Goal: Task Accomplishment & Management: Use online tool/utility

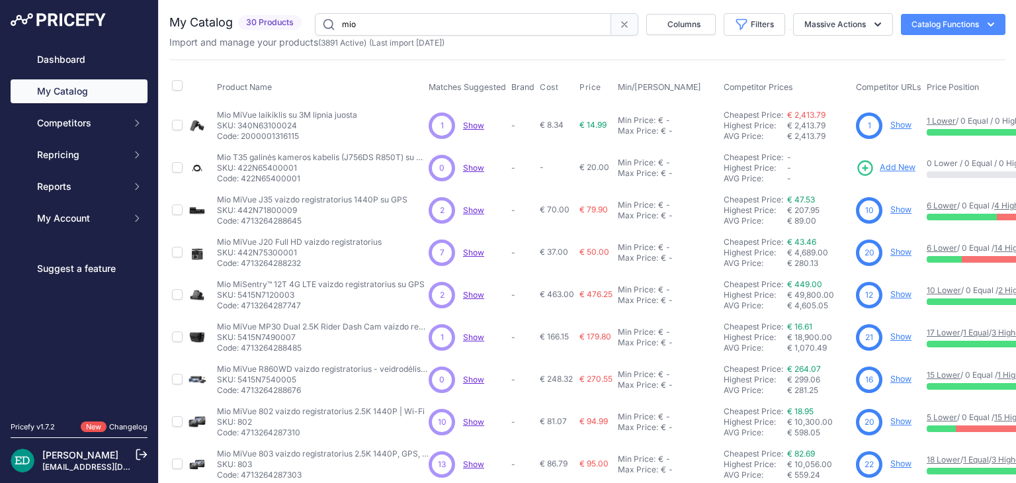
click at [444, 22] on input "mio" at bounding box center [463, 24] width 296 height 22
click at [444, 22] on input "mio" at bounding box center [462, 24] width 294 height 22
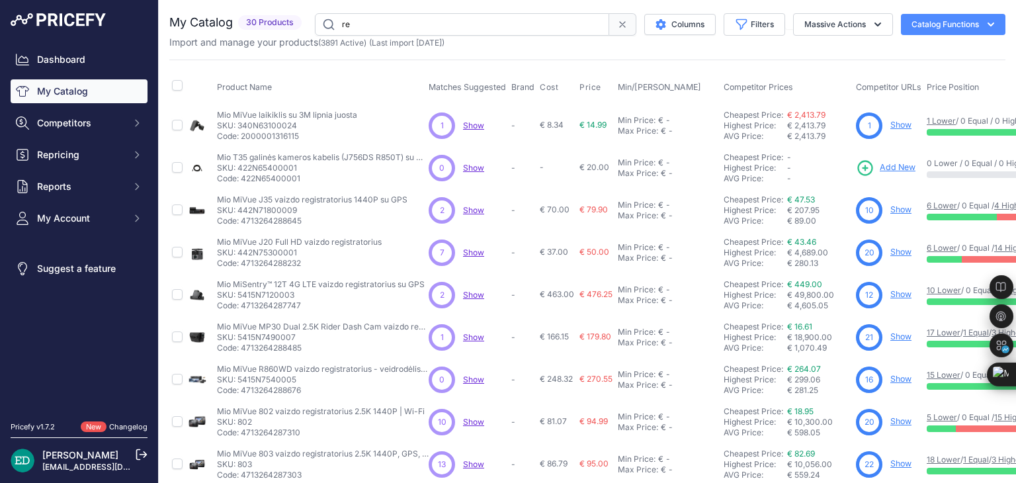
type input "reolink"
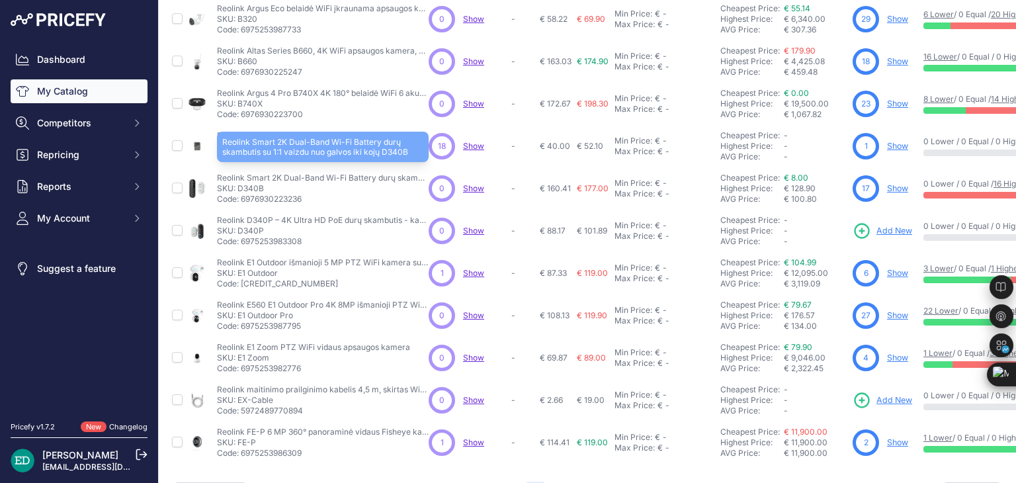
scroll to position [350, 0]
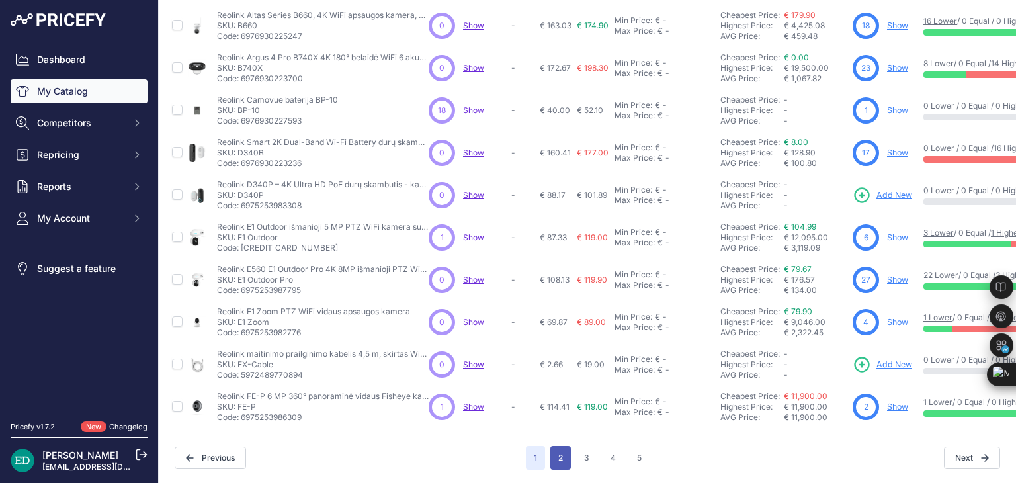
click at [528, 446] on button "2" at bounding box center [560, 458] width 20 height 24
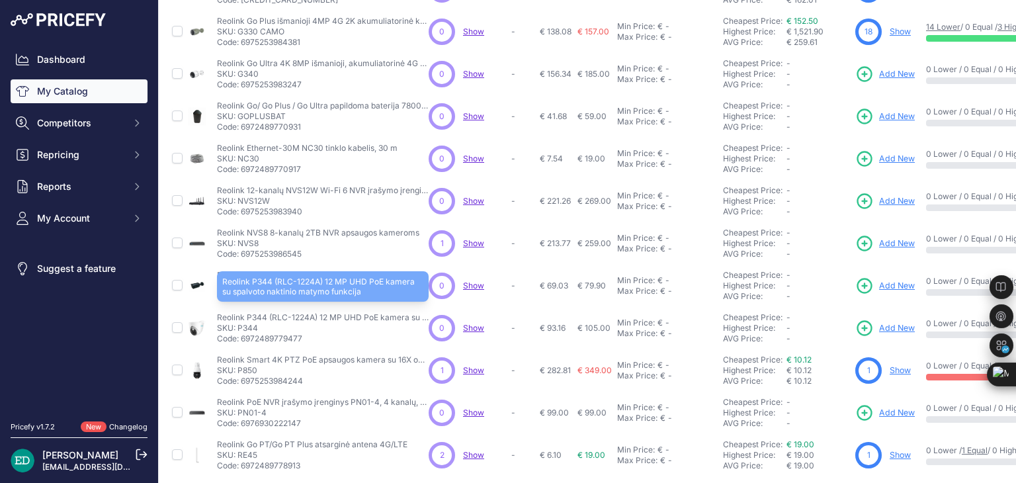
scroll to position [198, 0]
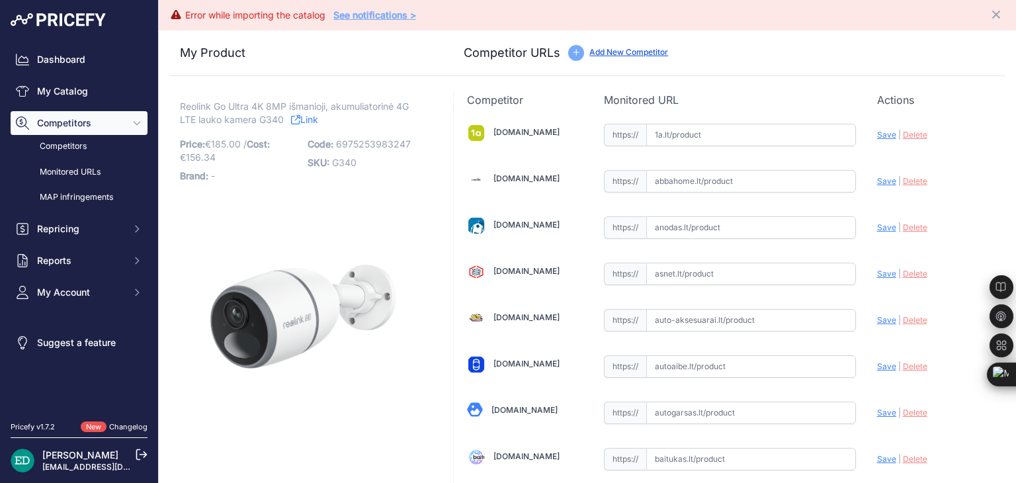
click at [786, 73] on div "My Product Competitor URLs" at bounding box center [587, 53] width 836 height 46
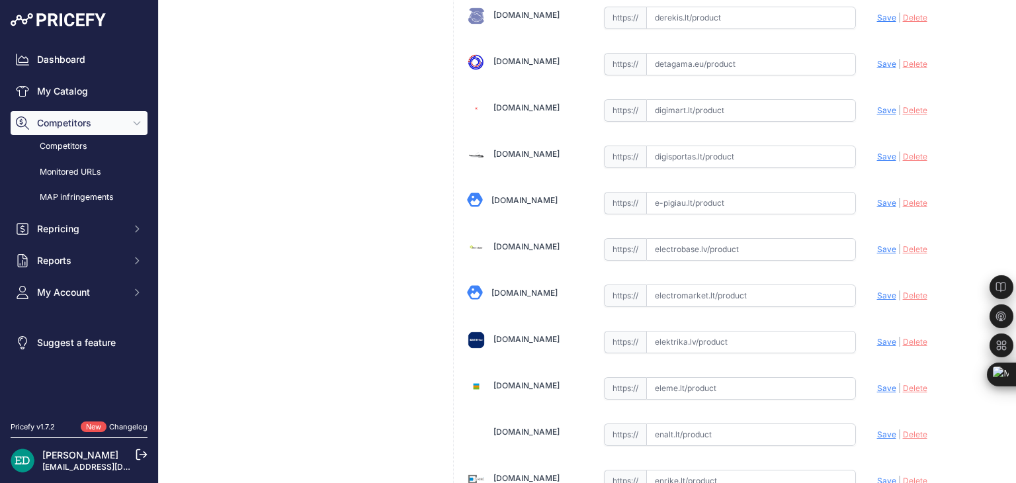
click at [717, 240] on input "text" at bounding box center [751, 249] width 210 height 22
paste input "https://electrobase.lv/lt/katalogas/ip-tinklas-vaizdo-stebejimo-kameros-electro…"
click at [885, 245] on span "Save" at bounding box center [886, 249] width 19 height 10
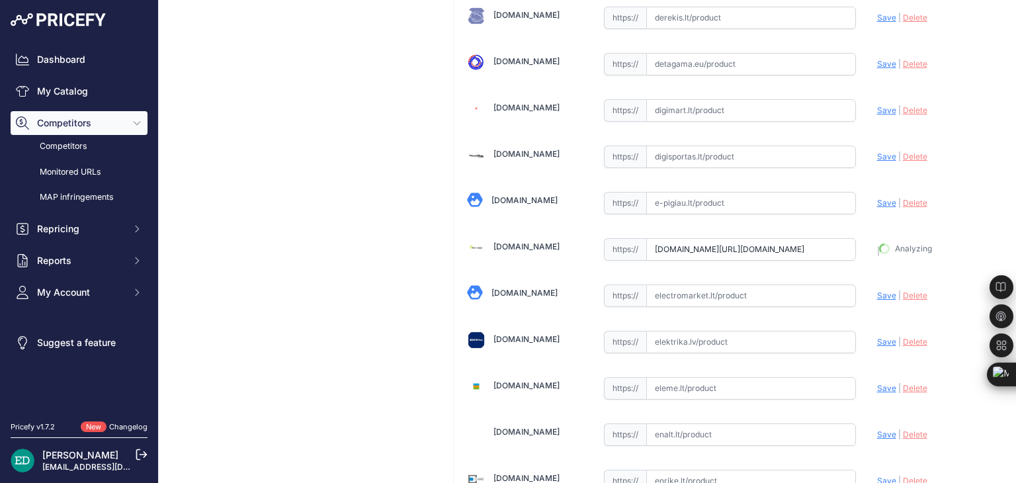
type input "https://electrobase.lv/lt/katalogas/ip-tinklas-vaizdo-stebejimo-kameros-electro…"
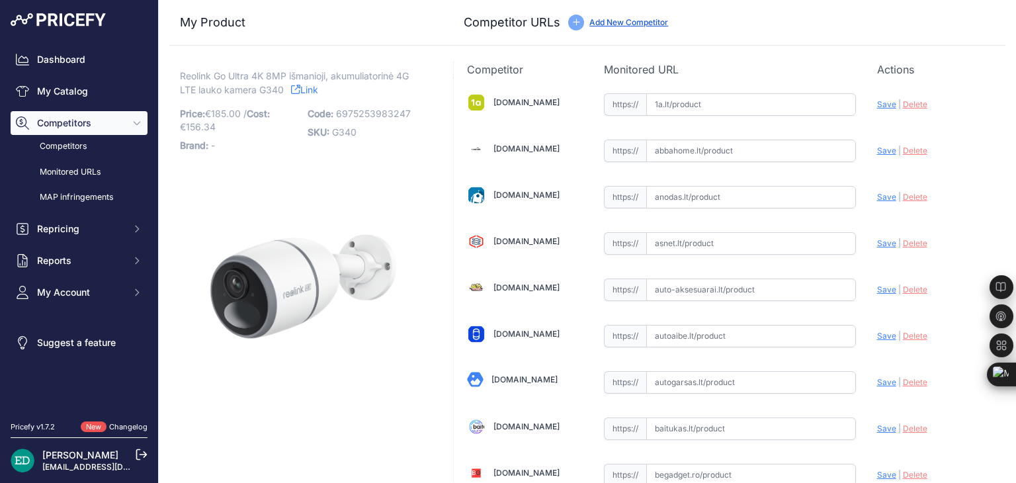
scroll to position [873, 0]
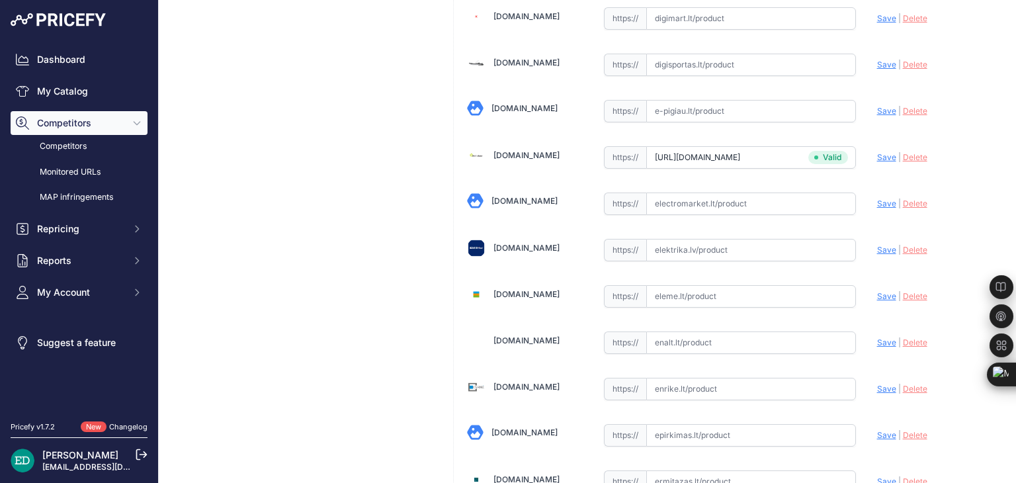
click at [668, 243] on input "text" at bounding box center [751, 250] width 210 height 22
paste input "https://www.elektrika.lv/lt/item/9660010?utm_source=kaina24.lt&utm_medium=refer…"
click at [877, 245] on span "Save" at bounding box center [886, 250] width 19 height 10
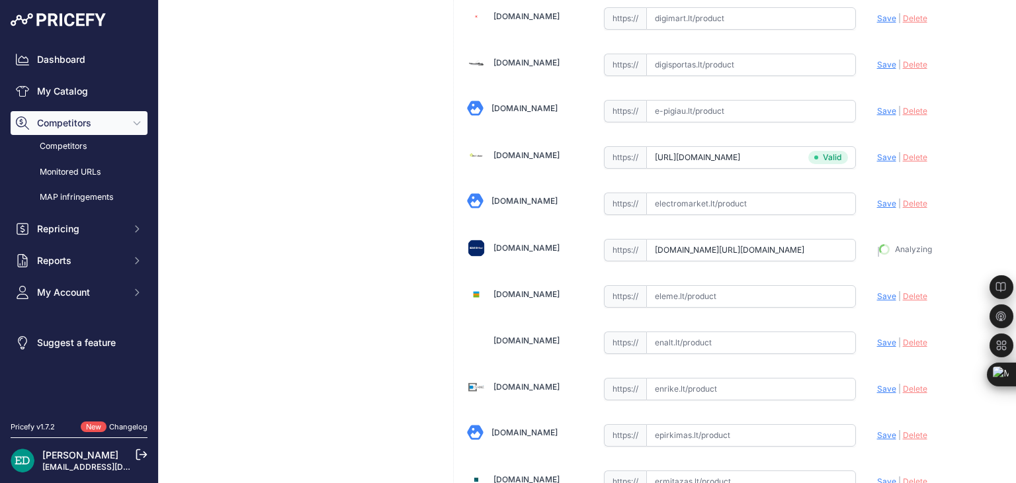
type input "https://www.elektrika.lv/lt/item/9660010?prirule_jdsnikfkfjsd=8834"
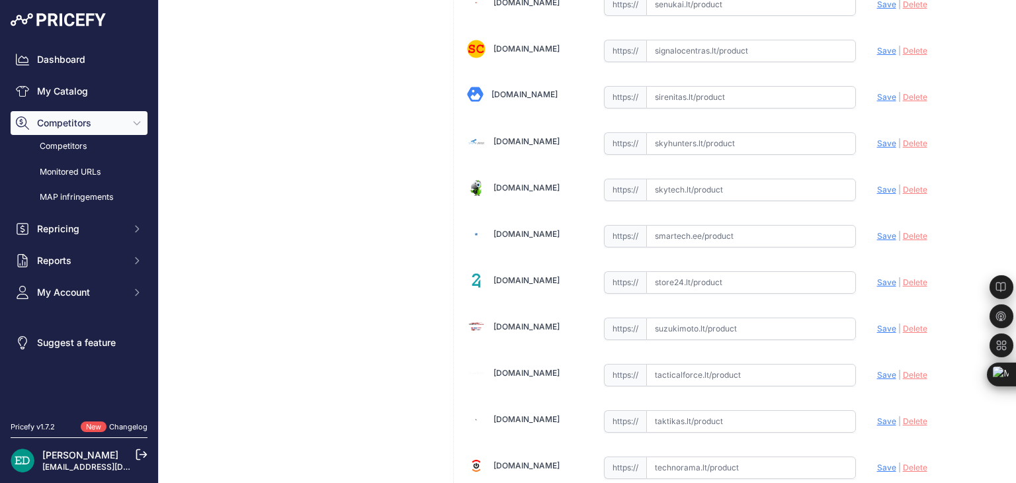
scroll to position [3815, 0]
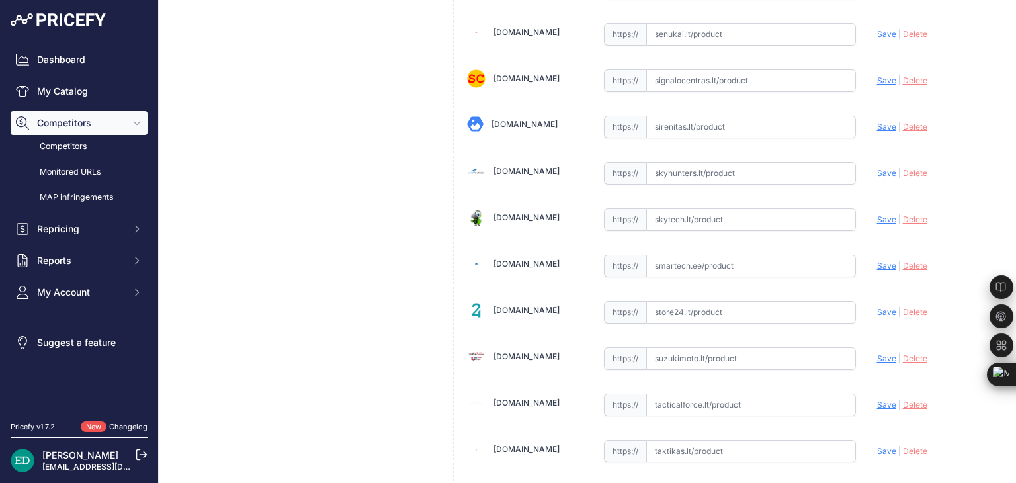
click at [692, 255] on input "text" at bounding box center [751, 266] width 210 height 22
paste input "https://www.smartech.ee/lt/products/photo-equipment-and-surveillance-cameras/se…"
click at [879, 261] on span "Save" at bounding box center [886, 266] width 19 height 10
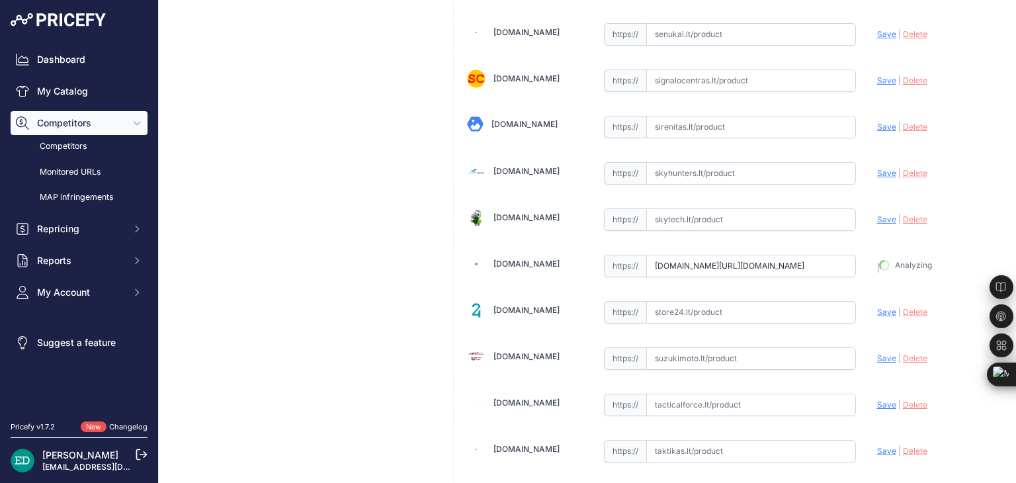
type input "https://www.smartech.ee/lt/products/photo-equipment-and-surveillance-cameras/se…"
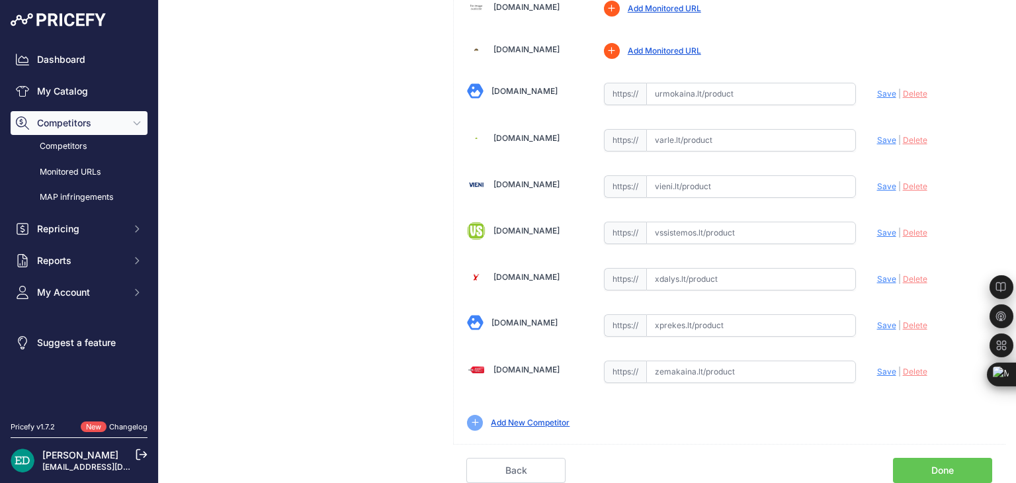
scroll to position [4553, 0]
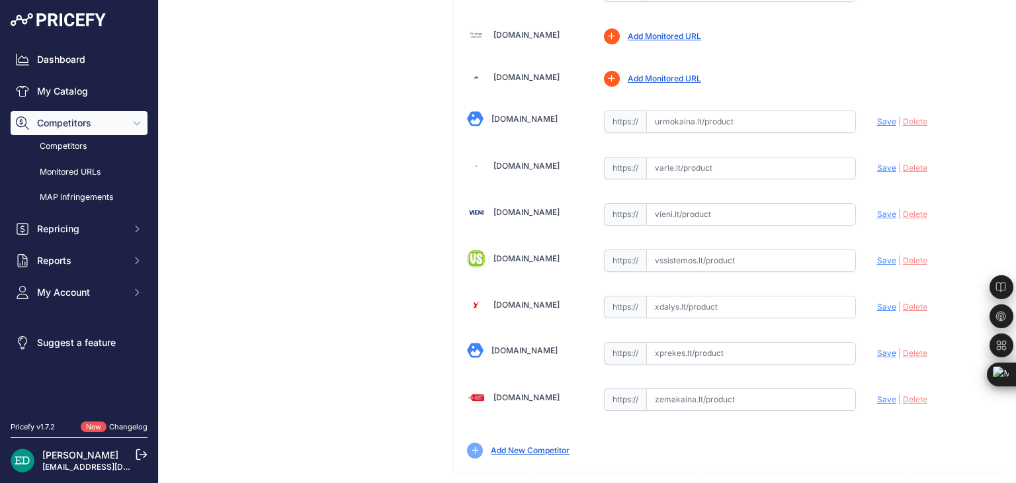
click at [695, 388] on input "text" at bounding box center [751, 399] width 210 height 22
paste input "https://www.zemakaina.lt/reolink-ip-kamera-reolink-go-series-g340?utm_source=ka…"
type input "www.zemakaina.lt/reolink-ip-kamera-reolink-go-series-g340?utm_source=kaina24.lt…"
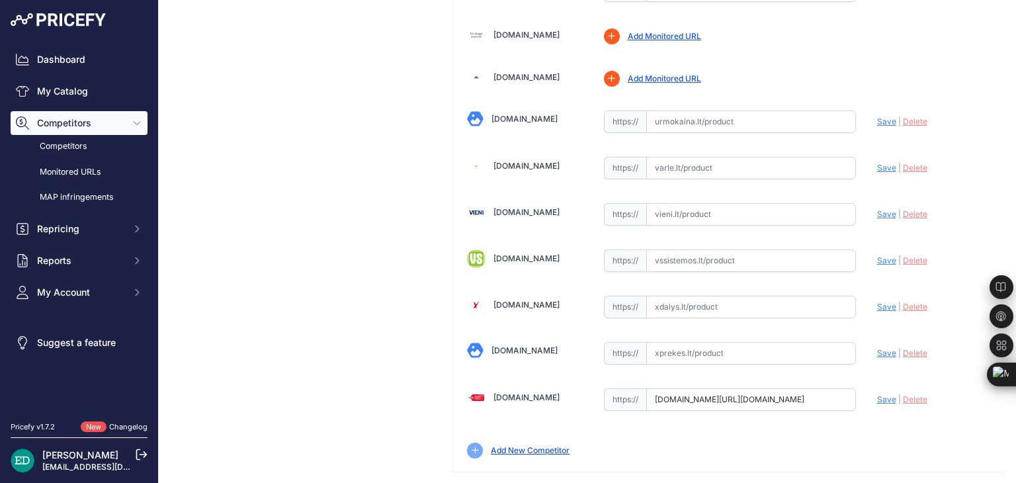
drag, startPoint x: 946, startPoint y: 469, endPoint x: 940, endPoint y: 463, distance: 8.9
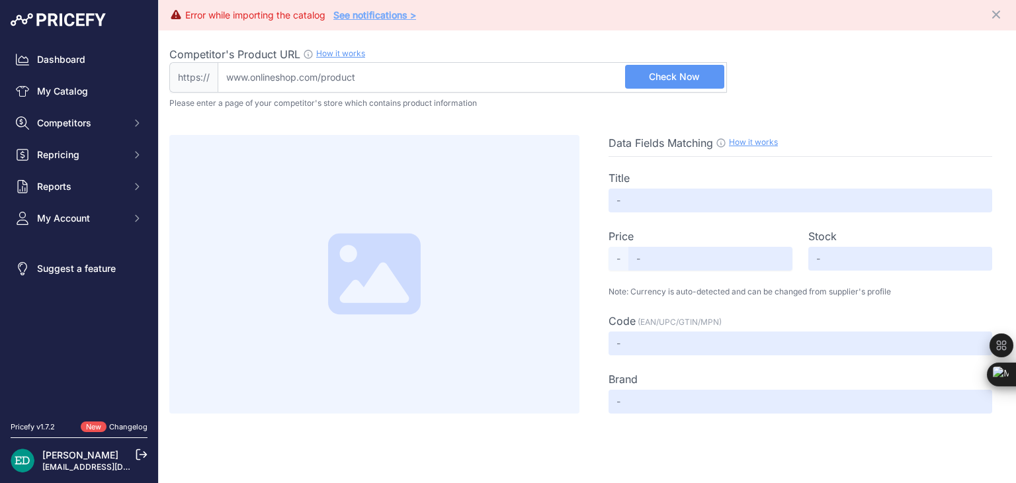
click at [547, 74] on input "Competitor's Product URL How it works In order to create your competitor's extr…" at bounding box center [472, 77] width 509 height 30
paste input "[URL][DOMAIN_NAME][DOMAIN_NAME]"
type input "[DOMAIN_NAME][URL][DOMAIN_NAME]"
click at [674, 70] on span "Check Now" at bounding box center [674, 76] width 51 height 13
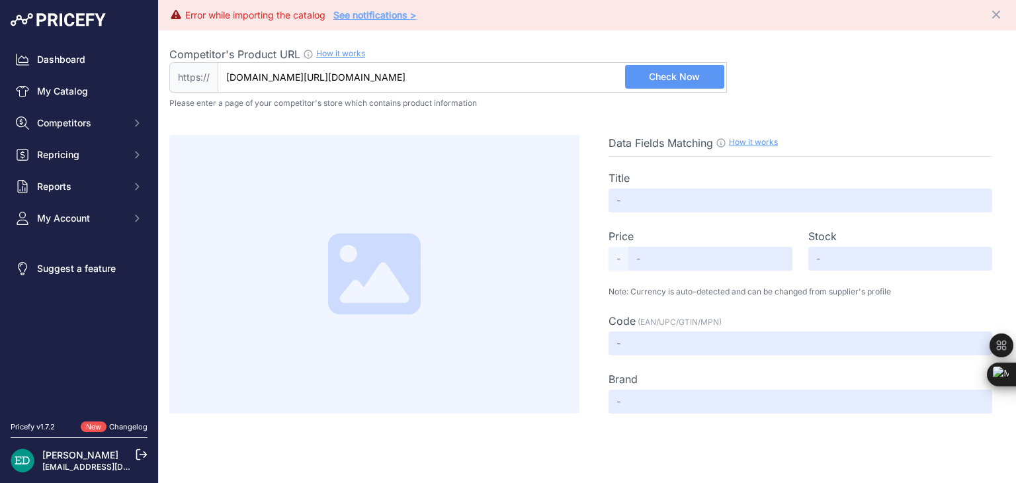
scroll to position [0, 0]
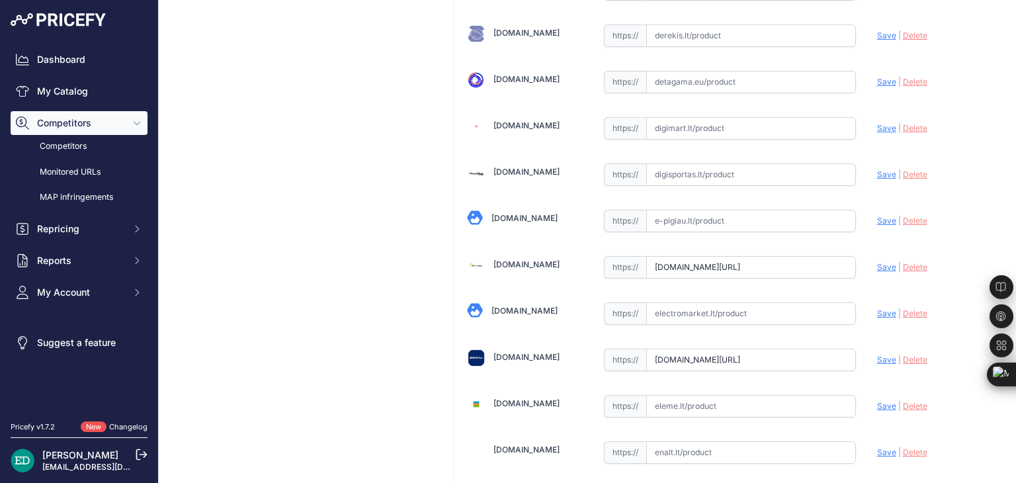
scroll to position [4583, 0]
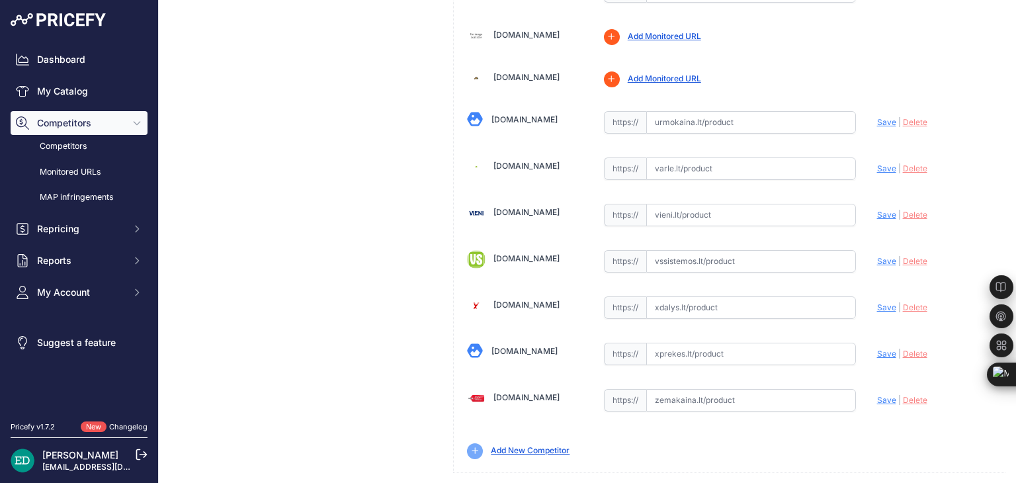
click at [717, 389] on input "text" at bounding box center [751, 400] width 210 height 22
paste input "https://www.zemakaina.lt/reolink-ip-kamera-reolink-go-series-g340?utm_source=ka…"
drag, startPoint x: 725, startPoint y: 374, endPoint x: 239, endPoint y: 374, distance: 486.0
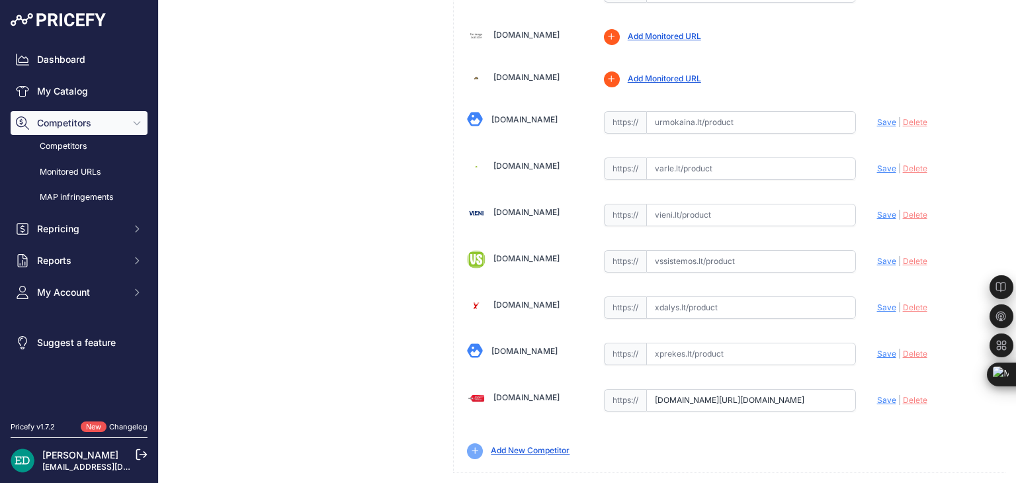
click at [877, 395] on span "Save" at bounding box center [886, 400] width 19 height 10
type input "https://www.zemakaina.lt/reolink-ip-kamera-reolink-go-series-g340?prirule_jdsni…"
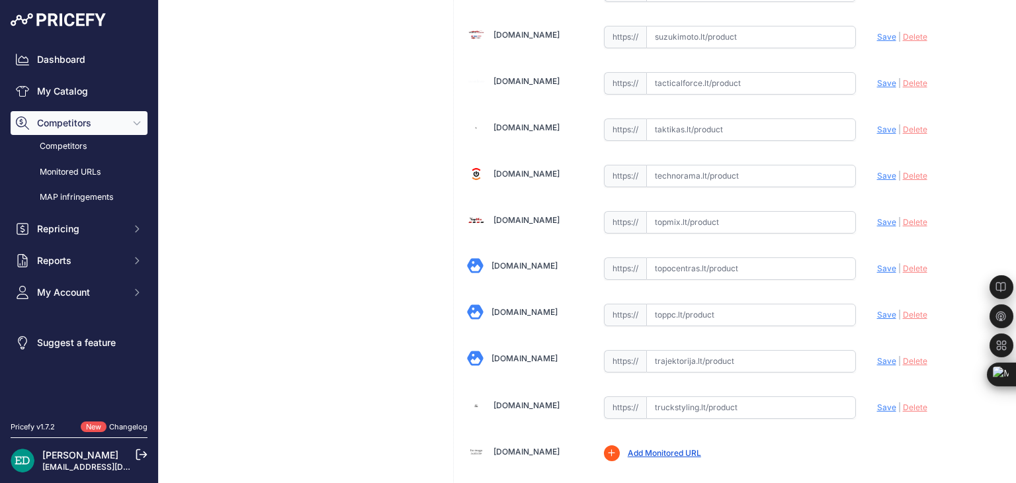
click at [705, 257] on input "text" at bounding box center [751, 268] width 210 height 22
paste input "https://www.topocentras.lt/ip-kamera-reolink-4g-lte-wire-free-camera-go-series-…"
click at [877, 263] on span "Save" at bounding box center [886, 268] width 19 height 10
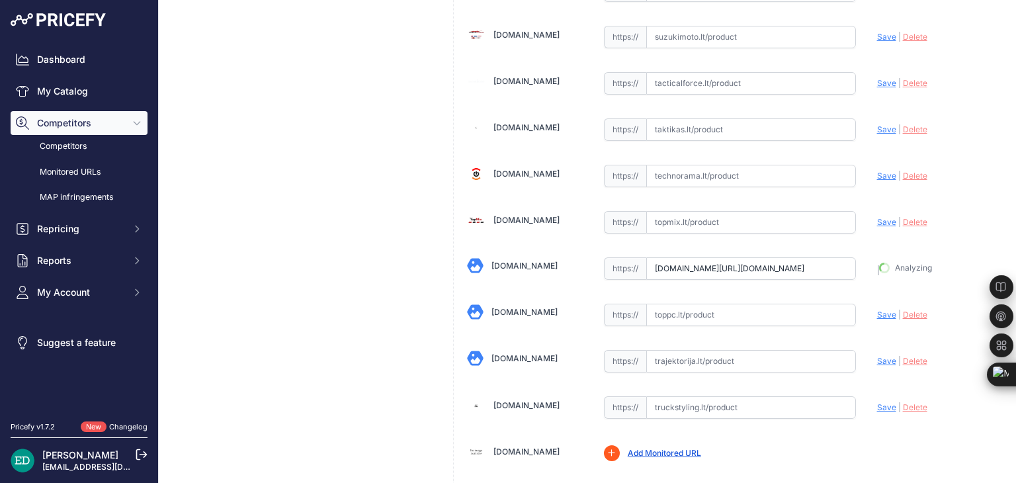
type input "https://www.topocentras.lt/ip-kamera-reolink-4g-lte-wire-free-camera-go-series-…"
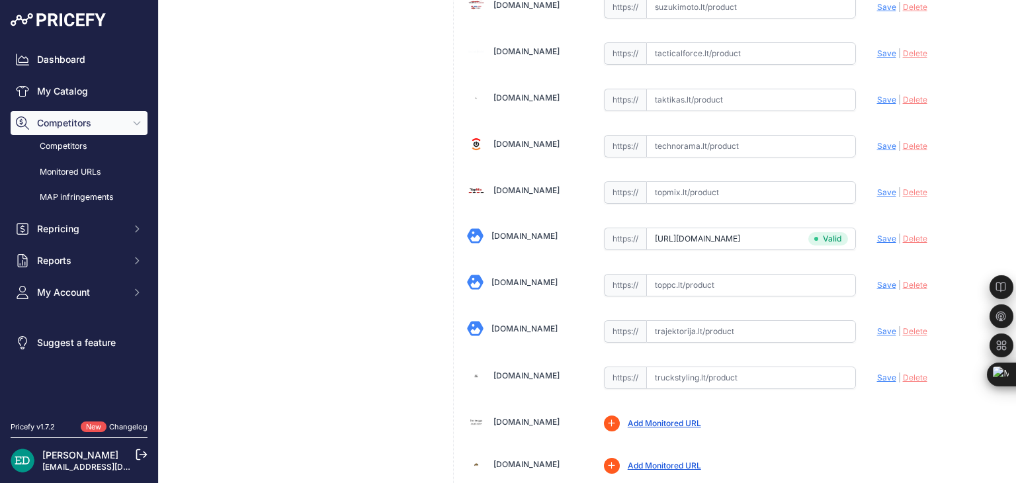
scroll to position [4137, 0]
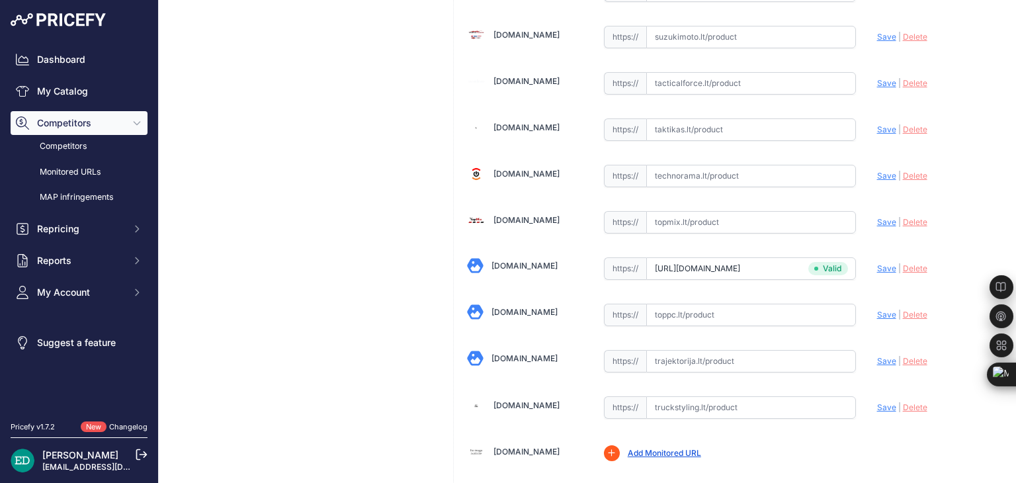
click at [690, 304] on input "text" at bounding box center [751, 315] width 210 height 22
paste input "https://www.toppc.lt/c/339-vaizdo-stebejimo-kameros/1074031-reolink-g340-bullet…"
click at [877, 309] on span "Save" at bounding box center [886, 314] width 19 height 10
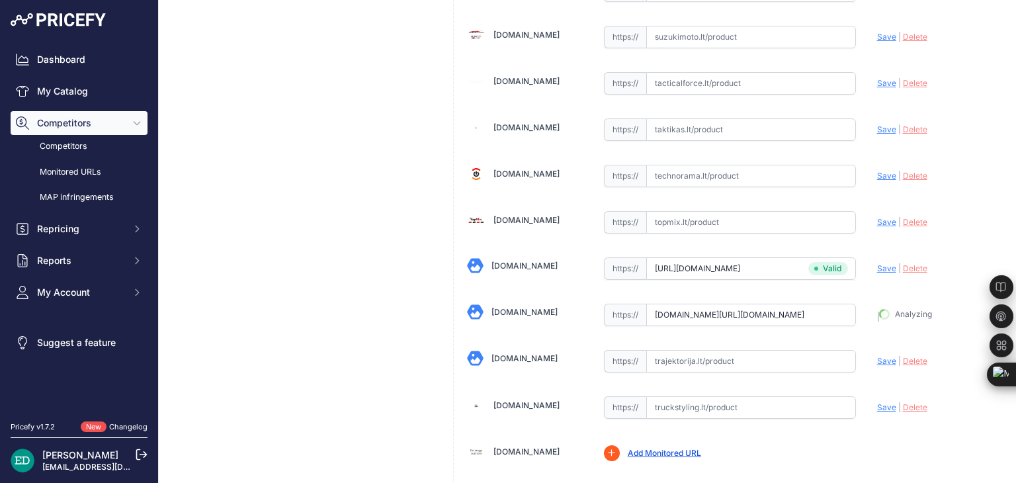
type input "https://www.toppc.lt/c/339-vaizdo-stebejimo-kameros/1074031-reolink-g340-bullet…"
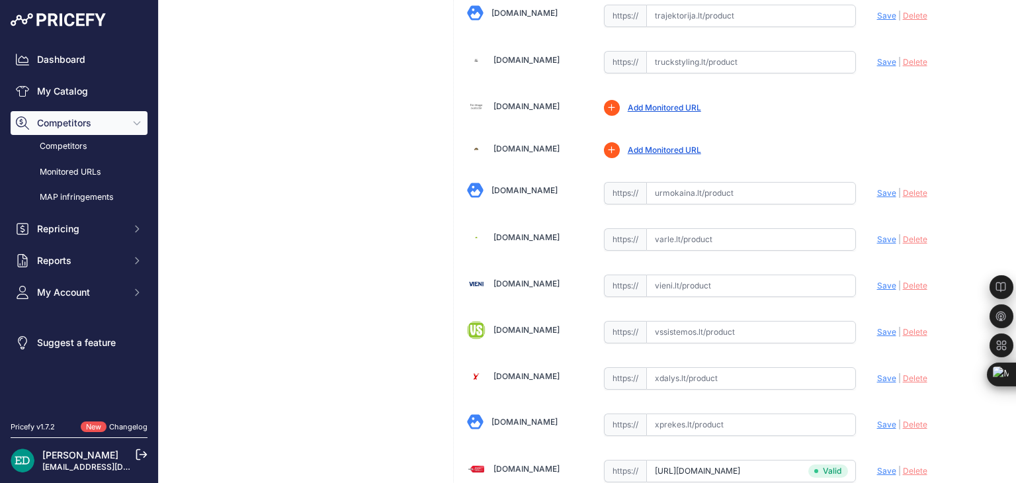
scroll to position [4452, 0]
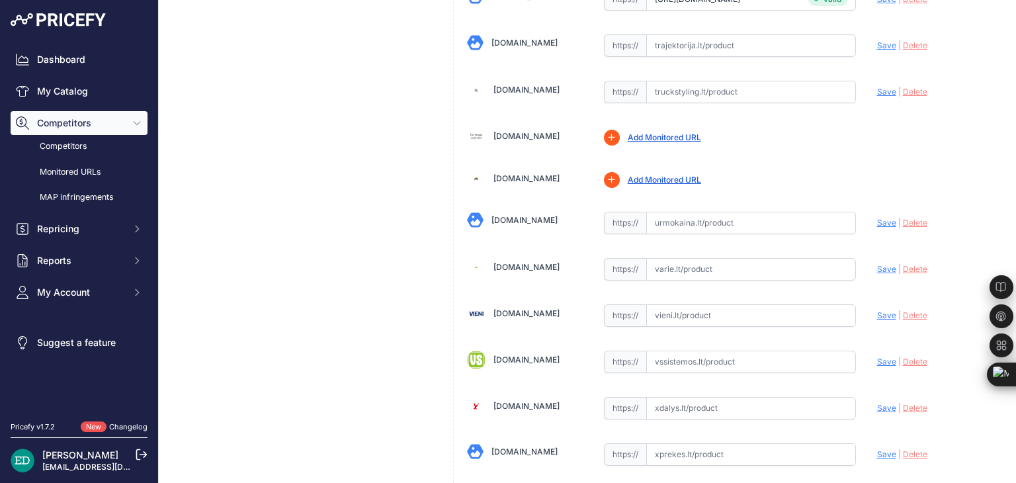
click at [661, 258] on input "text" at bounding box center [751, 269] width 210 height 22
paste input "https://www.varle.lt/tinklo-kameros-priedai-monitoringas/reolink-4g-lte-belaide…"
click at [877, 264] on span "Save" at bounding box center [886, 269] width 19 height 10
type input "https://www.varle.lt/tinklo-kameros-priedai-monitoringas/reolink-4g-lte-belaide…"
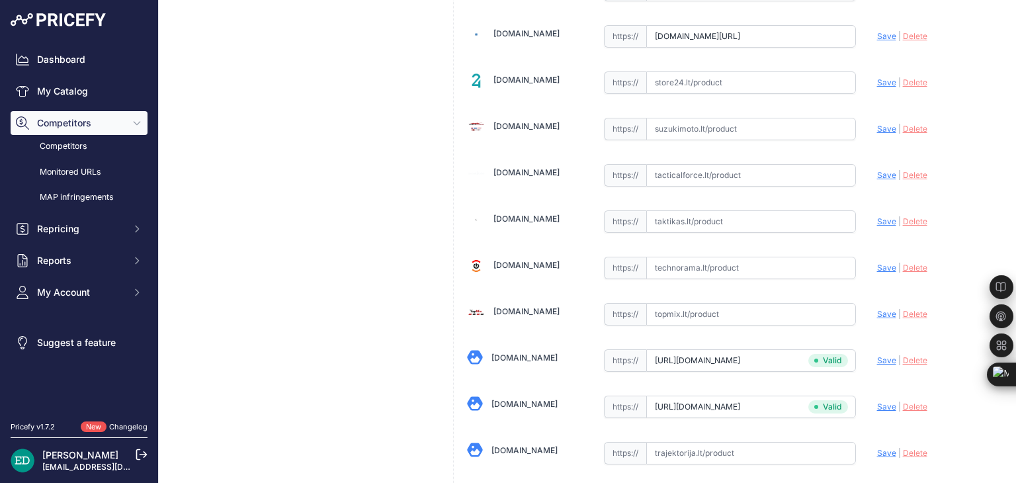
scroll to position [4045, 0]
click at [704, 256] on input "text" at bounding box center [751, 267] width 210 height 22
paste input "https://www.technorama.lt/ismanieji-prietaisai/1800515-reolink-4g-lte-belaidis-…"
drag, startPoint x: 736, startPoint y: 246, endPoint x: 440, endPoint y: 243, distance: 295.6
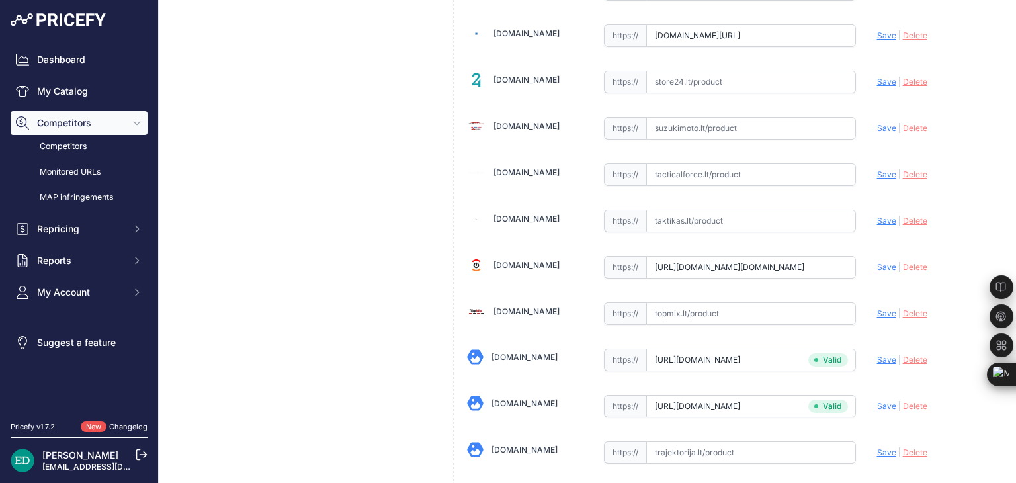
drag, startPoint x: 876, startPoint y: 242, endPoint x: 869, endPoint y: 241, distance: 7.3
click at [877, 262] on span "Save" at bounding box center [886, 267] width 19 height 10
click at [752, 210] on input "text" at bounding box center [751, 221] width 210 height 22
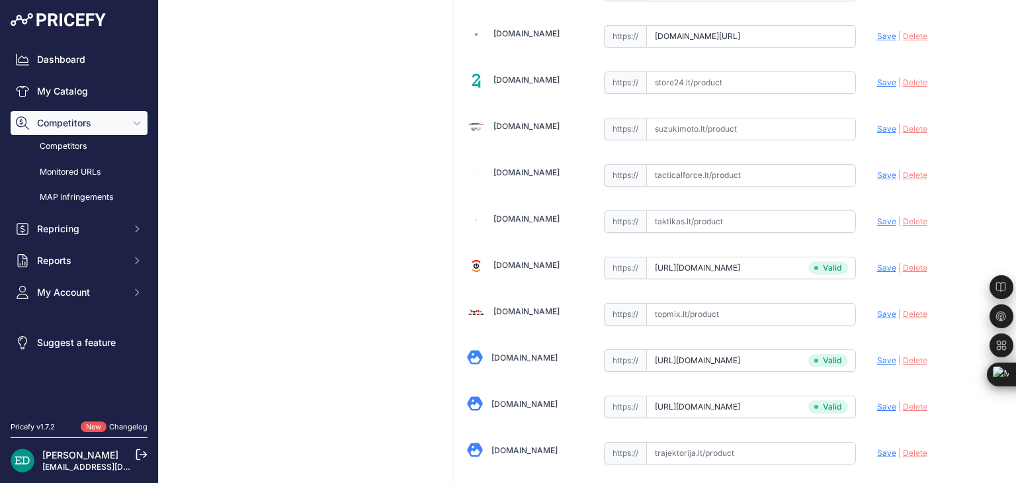
drag, startPoint x: 752, startPoint y: 199, endPoint x: 990, endPoint y: 204, distance: 237.4
type input "www.technorama.lt/ismanieji-prietaisai/1800515-reolink-4g-lte-belaidis-belaidis…"
drag, startPoint x: 709, startPoint y: 241, endPoint x: 481, endPoint y: 255, distance: 228.5
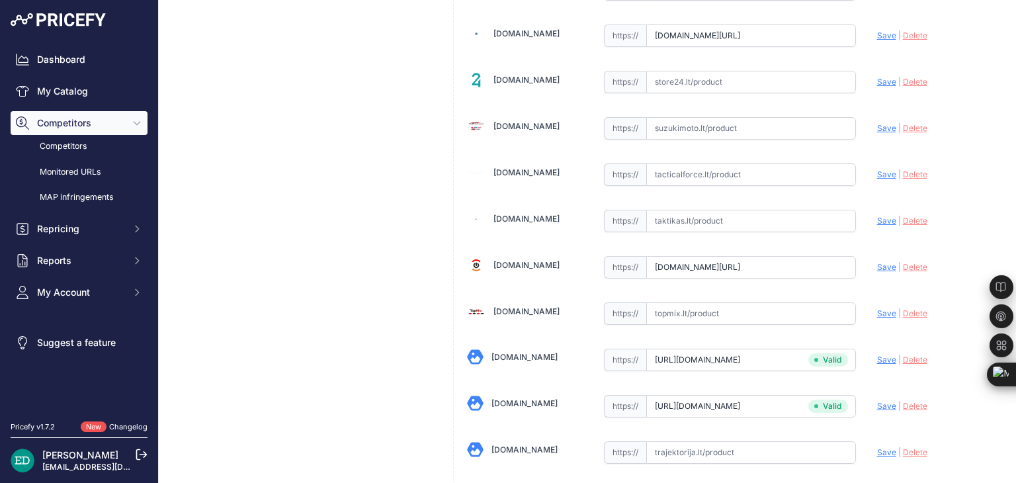
click at [963, 114] on div "Update Profile Save | Delete Analyzing" at bounding box center [934, 124] width 115 height 20
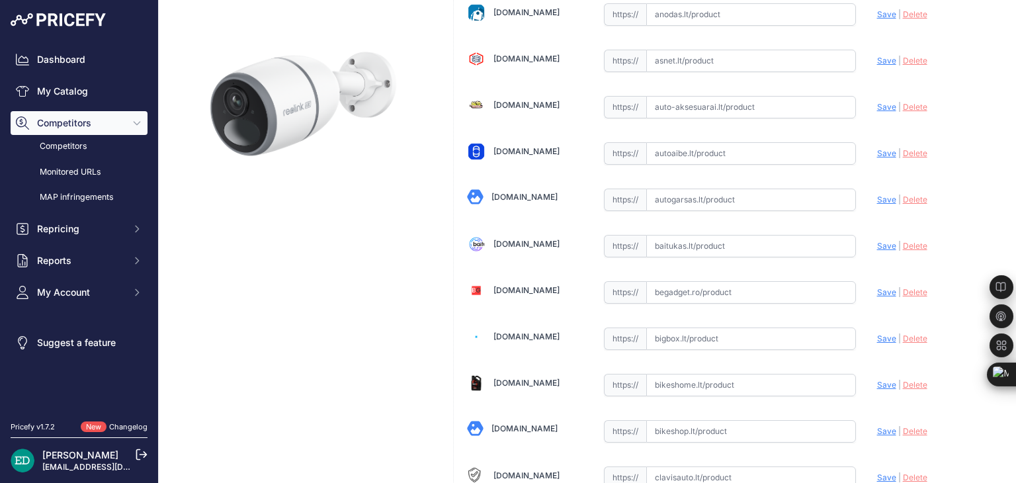
paste input "https://baitukas.lt/produktas/reolink-security-camera-go-ultra-g340-4k-8mp-4g-l…"
click at [878, 242] on span "Save" at bounding box center [886, 246] width 19 height 10
type input "https://baitukas.lt/produktas/reolink-security-camera-go-ultra-g340-4k-8mp-4g-l…"
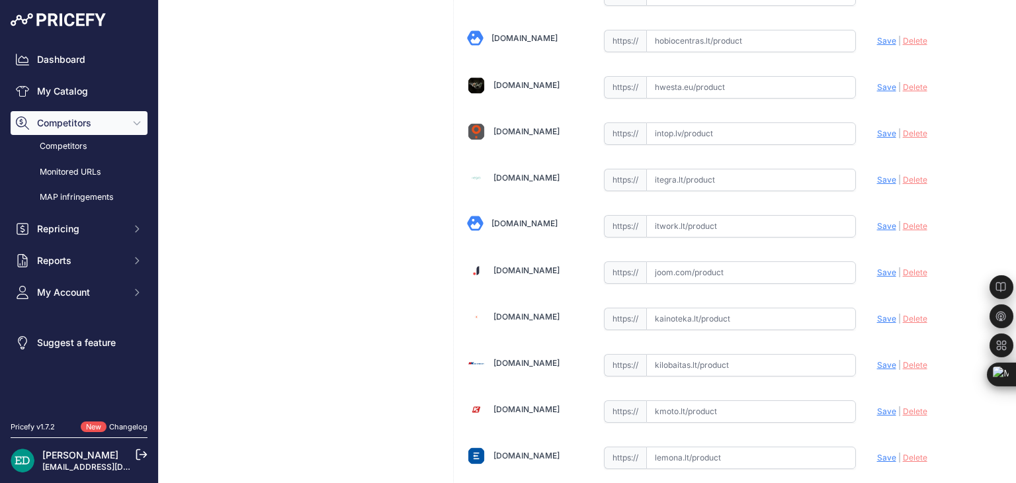
scroll to position [1978, 0]
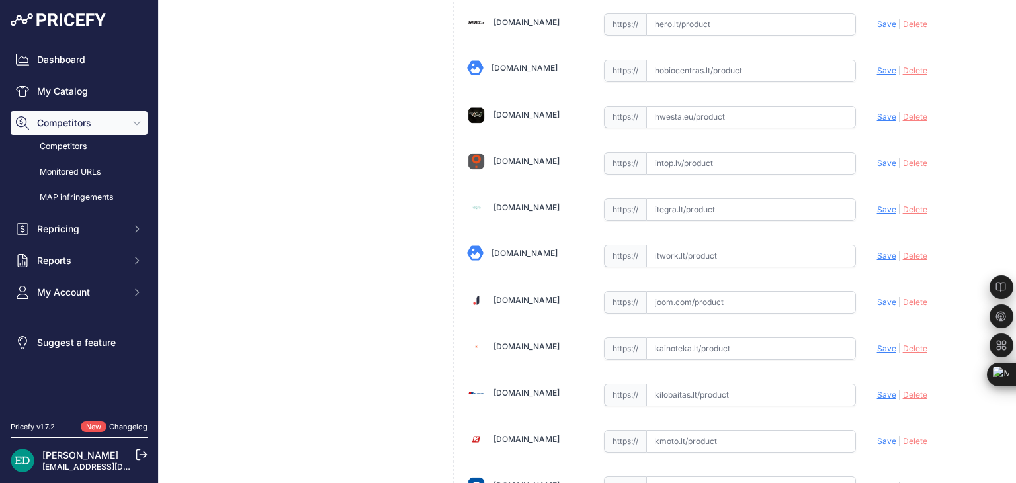
click at [689, 245] on input "text" at bounding box center [751, 256] width 210 height 22
paste input "https://www.itwork.lt/index.php?route=product/product&product_id=1255218&utm_so…"
click at [877, 251] on span "Save" at bounding box center [886, 256] width 19 height 10
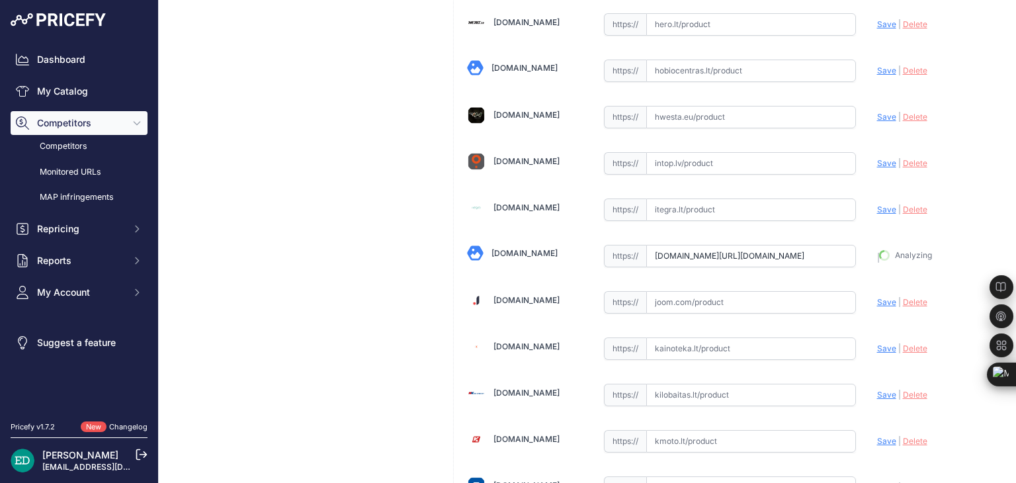
type input "https://www.itwork.lt/index.php?route=product%2Fproduct&product_id=1255218&prir…"
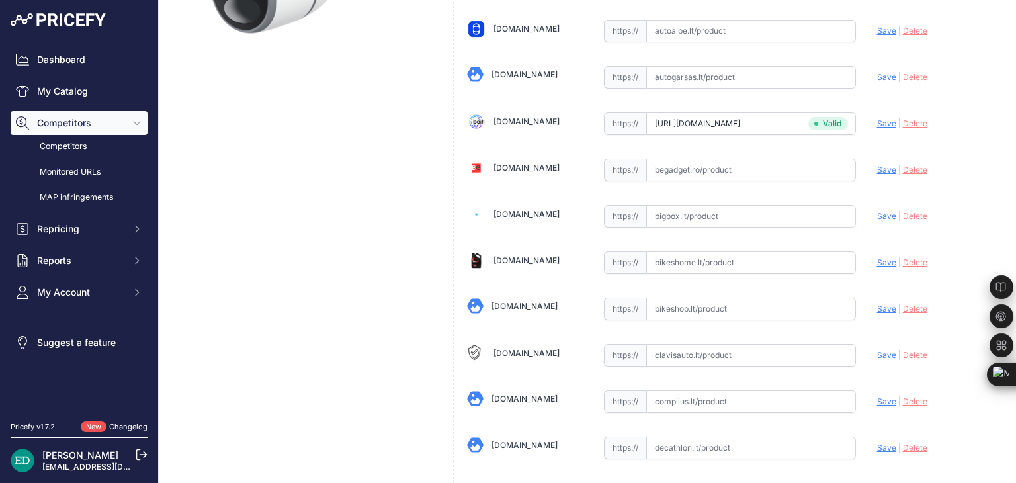
scroll to position [275, 0]
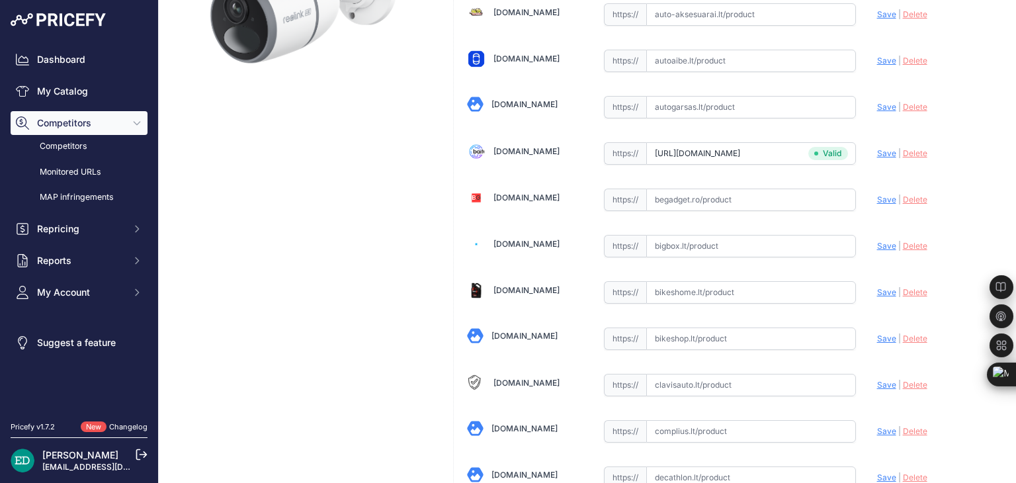
click at [711, 253] on input "text" at bounding box center [751, 246] width 210 height 22
paste input "https://bigbox.lt/product/3796229-reolink-4g-lte-belaidis-belaidis-fotoaparatas…"
click at [877, 241] on span "Save" at bounding box center [886, 246] width 19 height 10
type input "https://bigbox.lt/product/3796229-reolink-4g-lte-belaidis-belaidis-fotoaparatas…"
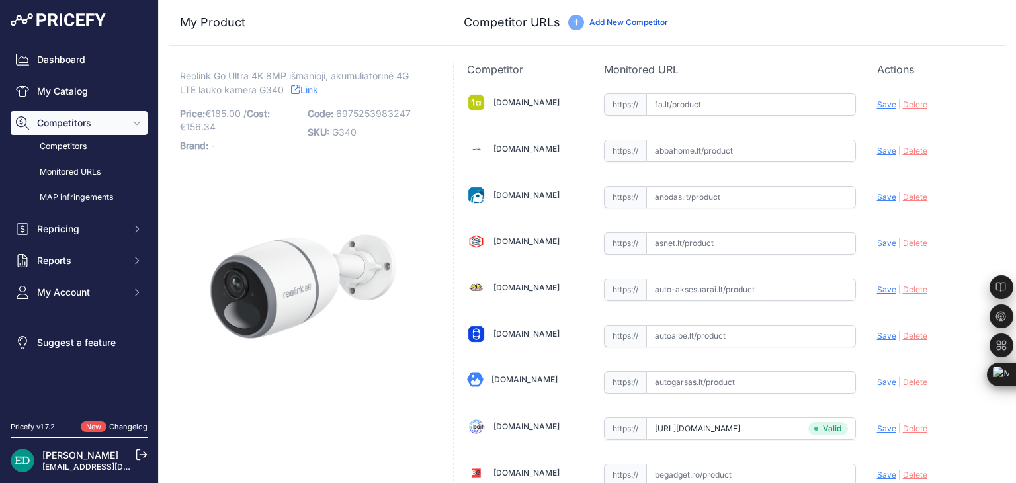
click at [700, 105] on input "text" at bounding box center [751, 104] width 210 height 22
paste input "https://www.1a.lt/p/kamera-su-korpusu-reolink-go-series-g340/t7is?utm_medium=re…"
click at [877, 102] on span "Save" at bounding box center [886, 104] width 19 height 10
type input "https://www.1a.lt/p/kamera-su-korpusu-reolink-go-series-g340/t7is?prirule_jdsni…"
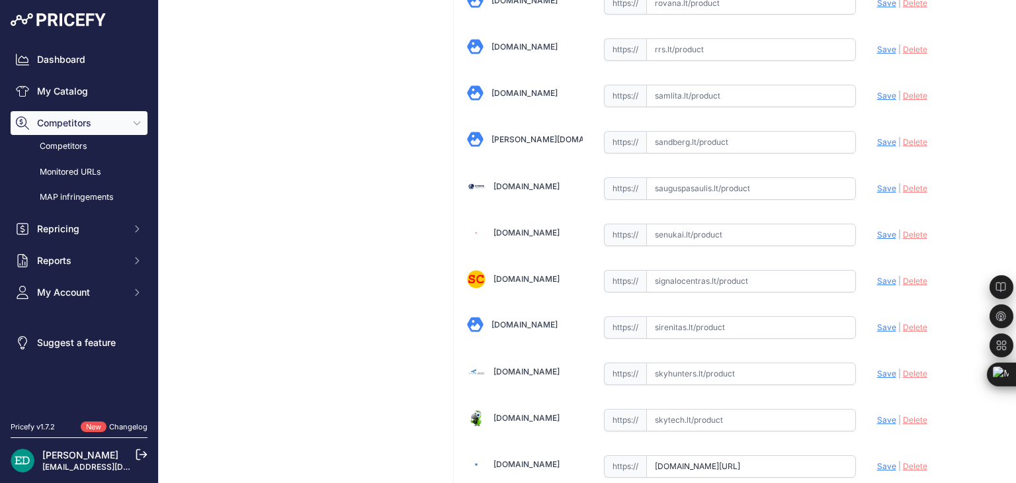
scroll to position [3585, 0]
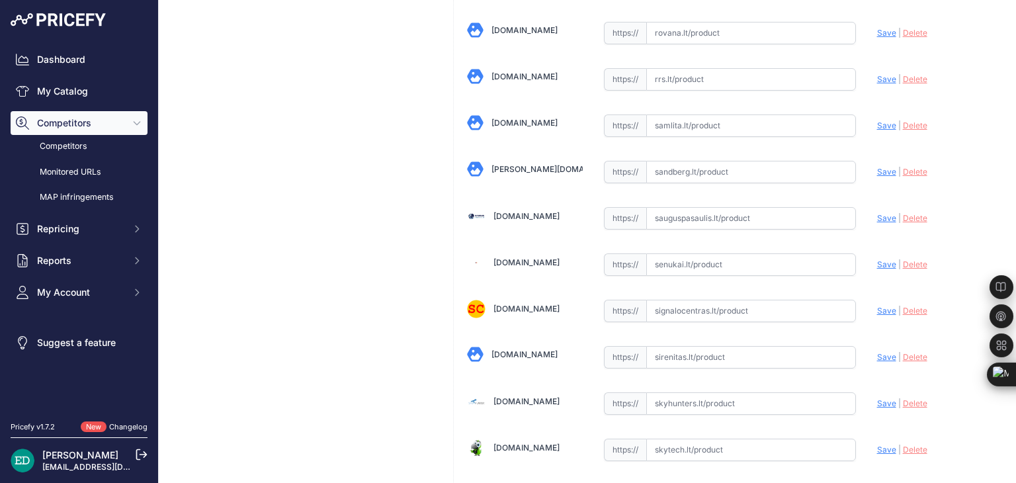
click at [684, 253] on input "text" at bounding box center [751, 264] width 210 height 22
paste input "https://www.senukai.lt/p/kamera-su-korpusu-reolink-go-series-g340/yvhy?utm_medi…"
click at [877, 259] on span "Save" at bounding box center [886, 264] width 19 height 10
type input "https://www.senukai.lt/p/kamera-su-korpusu-reolink-go-series-g340/yvhy?prirule_…"
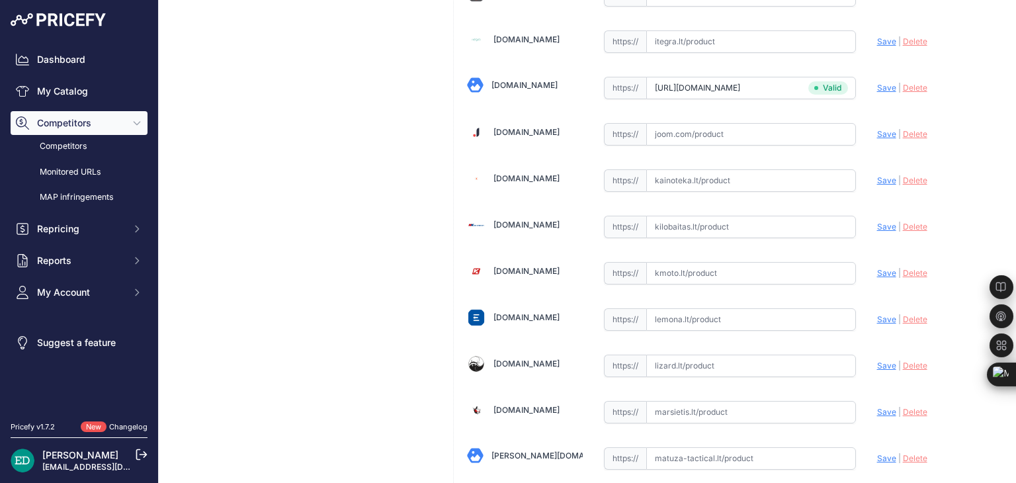
scroll to position [2116, 0]
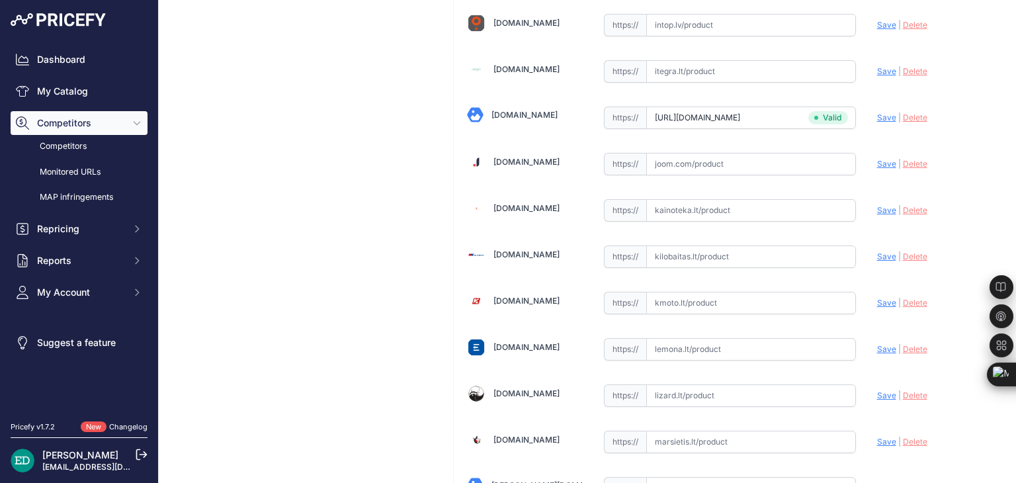
click at [684, 245] on input "text" at bounding box center [751, 256] width 210 height 22
paste input "https://www.kilobaitas.lt/vaizdo_garso_ir_foto_technika/protingas_namas/reolink…"
click at [877, 251] on span "Save" at bounding box center [886, 256] width 19 height 10
type input "https://www.kilobaitas.lt/vaizdo_garso_ir_foto_technika/protingas_namas/reolink…"
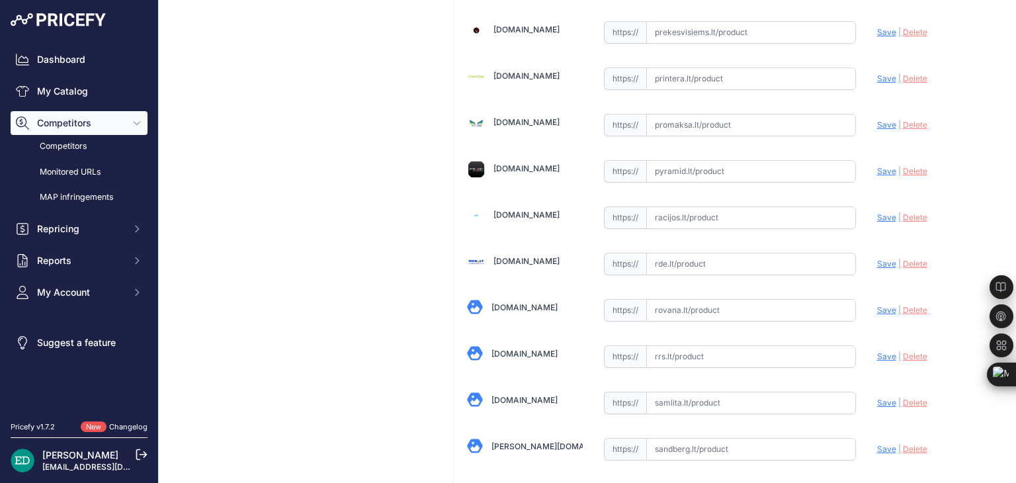
scroll to position [3309, 0]
click at [692, 252] on input "text" at bounding box center [751, 263] width 210 height 22
paste input "https://www.rde.lt/products/lt/950/1297108/sort/5/filter/0_0_0_0/Go-Ultra-G340-…"
click at [877, 258] on span "Save" at bounding box center [886, 263] width 19 height 10
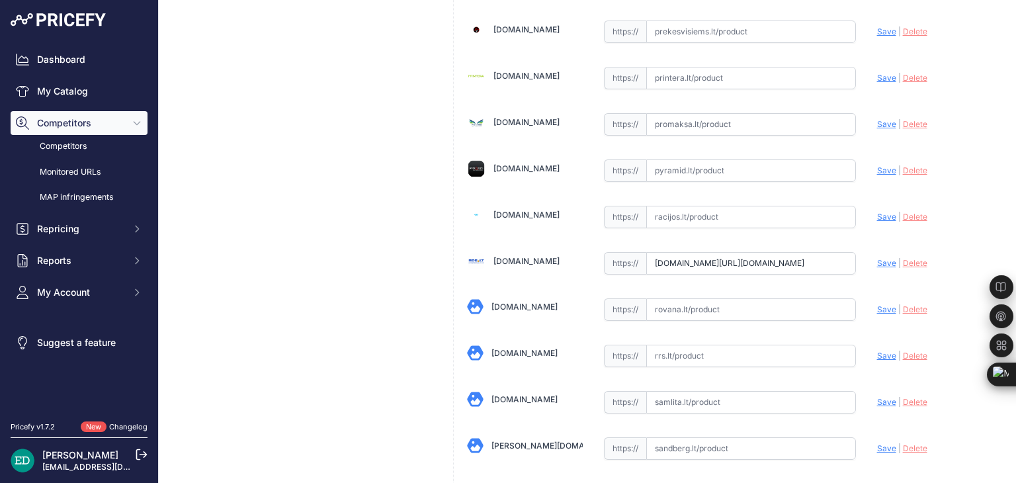
scroll to position [0, 0]
type input "https://www.rde.lt/products/lt/950/1297108/sort/5/filter/0_0_0_0/Go-Ultra-G340-…"
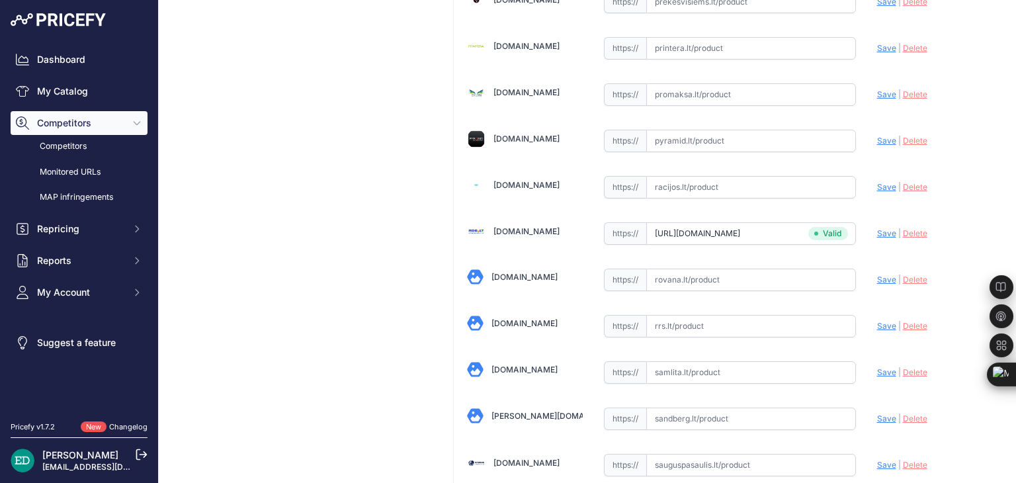
scroll to position [3309, 0]
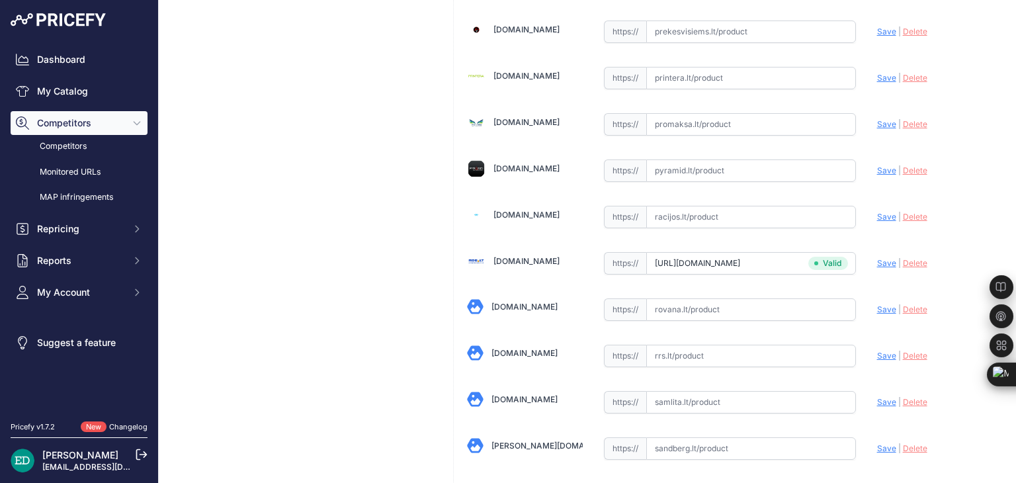
click at [691, 67] on input "text" at bounding box center [751, 78] width 210 height 22
paste input "https://www.printera.lt/c/p/reolink-g340-ip-security-camera-indoor-outdoor-wire…"
click at [877, 73] on span "Save" at bounding box center [886, 78] width 19 height 10
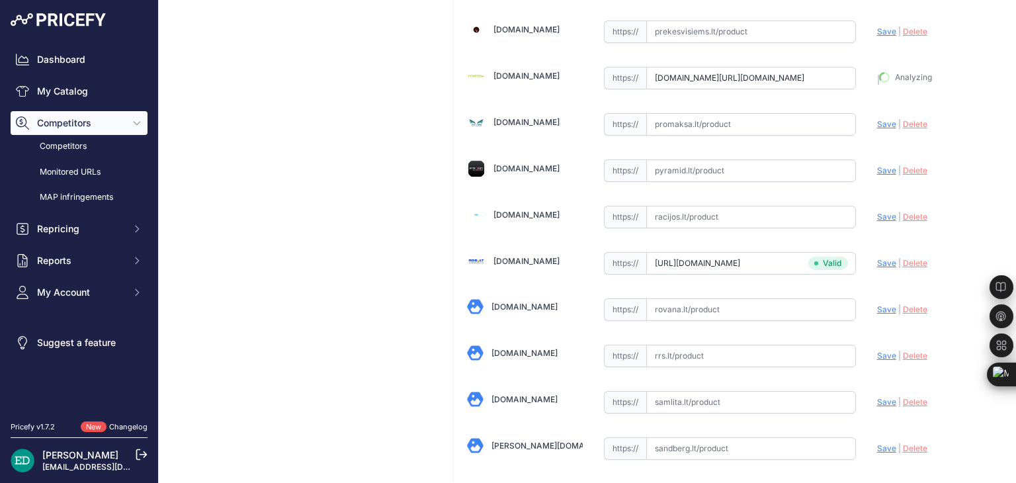
type input "https://www.printera.lt/c/p/reolink-g340-ip-security-camera-indoor-outdoor-wire…"
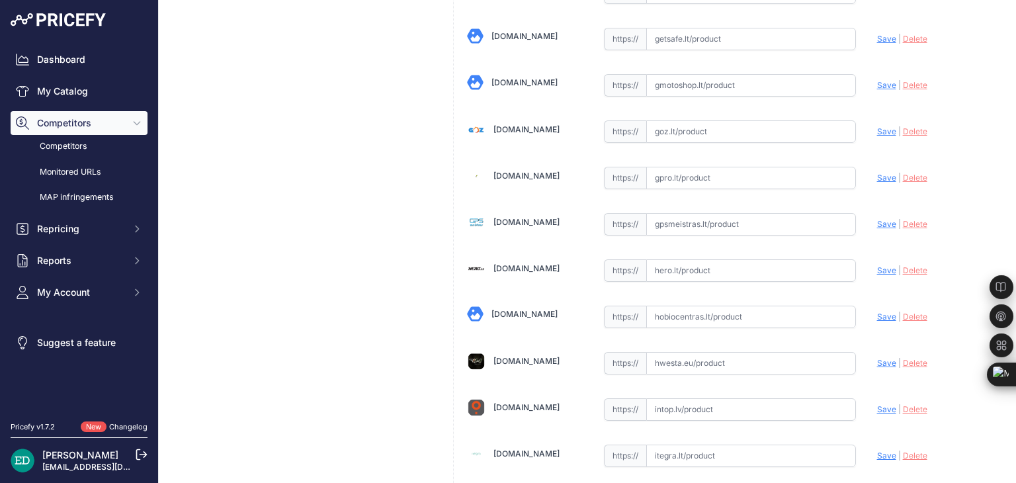
scroll to position [1702, 0]
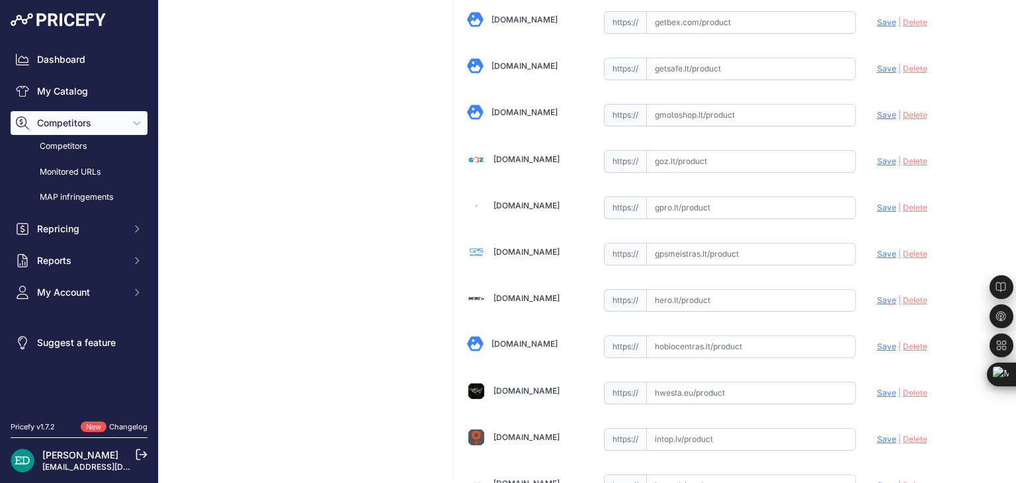
click at [719, 247] on input "text" at bounding box center [751, 254] width 210 height 22
paste input "https://gpsmeistras.lt/Reolink-4K-Go-Plus-4G-kamera-su-SIM-ir-baterija?utm_sour…"
click at [879, 249] on span "Save" at bounding box center [886, 254] width 19 height 10
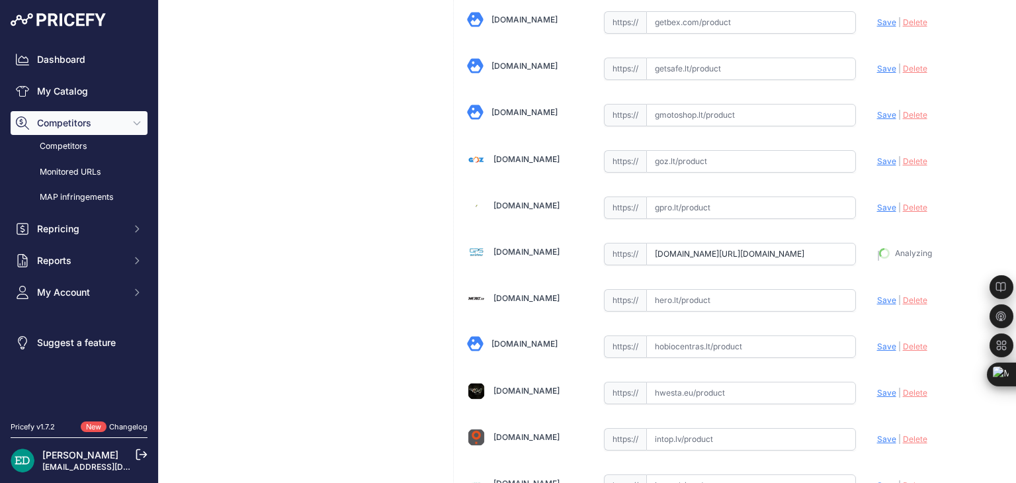
type input "https://gpsmeistras.lt/Reolink-4K-Go-Plus-4G-kamera-su-SIM-ir-baterija?prirule_…"
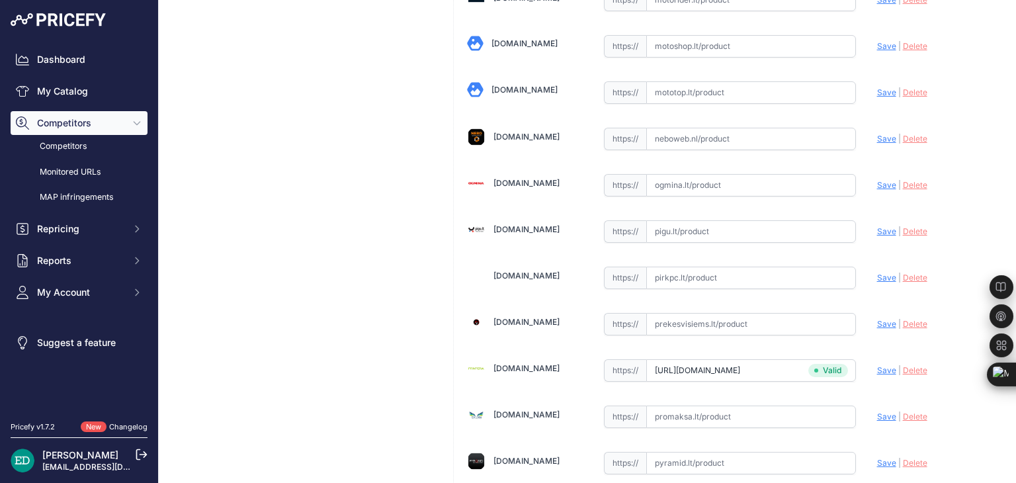
scroll to position [2987, 0]
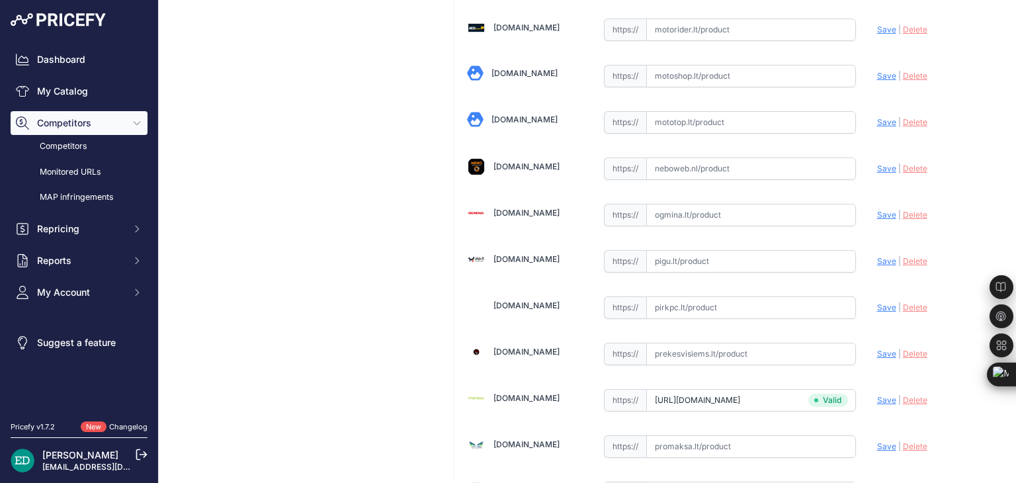
click at [671, 250] on input "text" at bounding box center [751, 261] width 210 height 22
paste input "https://pigu.lt/lt/santechnika-remontas-sildymas/namu-apsauga/stebejimo-kameros…"
click at [880, 256] on span "Save" at bounding box center [886, 261] width 19 height 10
type input "https://pigu.lt/lt/santechnika-remontas-sildymas/namu-apsauga/stebejimo-kameros…"
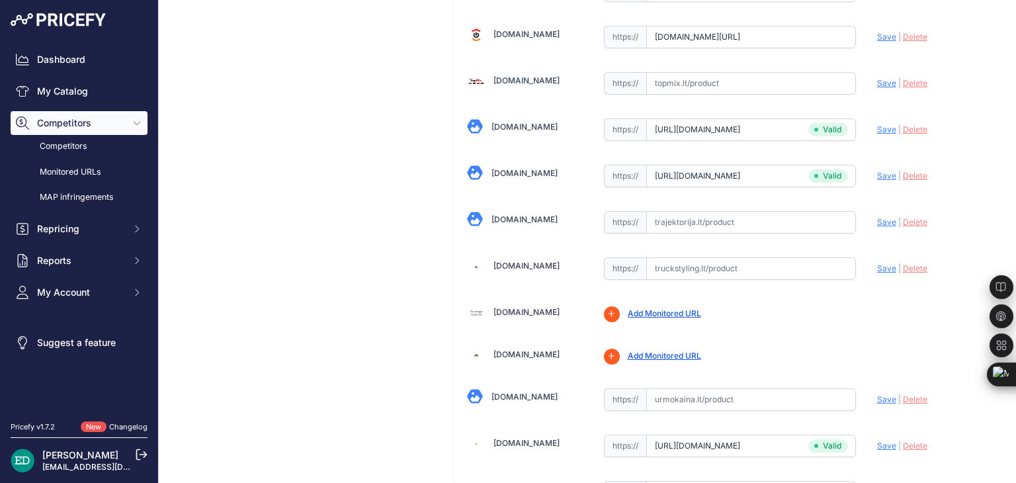
scroll to position [4583, 0]
